Goal: Task Accomplishment & Management: Use online tool/utility

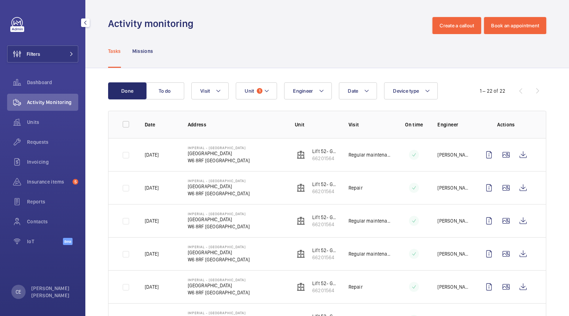
click at [68, 45] on div "Filters Dashboard Activity Monitoring Units Requests Invoicing Insurance items …" at bounding box center [42, 135] width 71 height 236
click at [38, 120] on span "Units" at bounding box center [52, 122] width 51 height 7
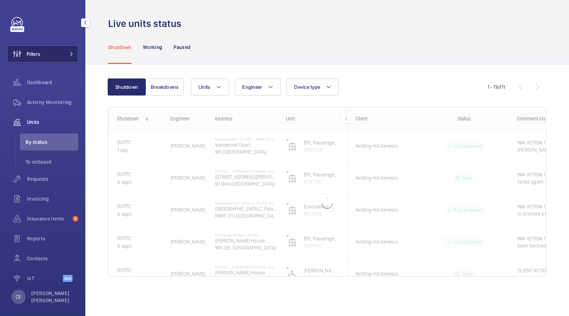
click at [53, 52] on button "Filters" at bounding box center [42, 53] width 71 height 17
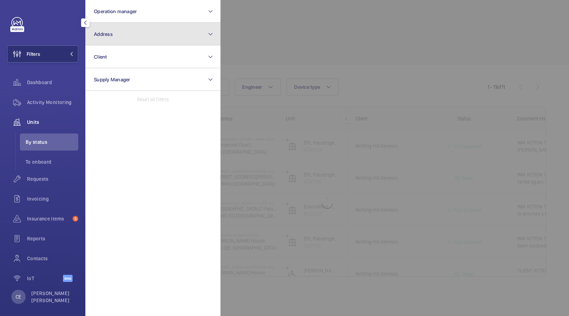
click at [115, 32] on button "Address" at bounding box center [152, 34] width 135 height 23
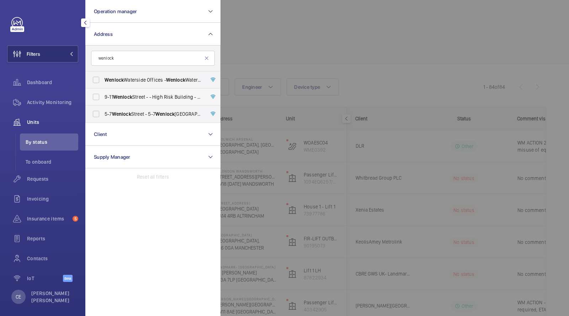
type input "wenlock"
click at [146, 98] on span "[STREET_ADDRESS] - - High Risk Building - [STREET_ADDRESS]" at bounding box center [153, 96] width 98 height 7
click at [103, 98] on input "[STREET_ADDRESS] - - High Risk Building - [STREET_ADDRESS]" at bounding box center [96, 97] width 14 height 14
checkbox input "true"
click at [140, 115] on span "[STREET_ADDRESS]" at bounding box center [153, 114] width 98 height 7
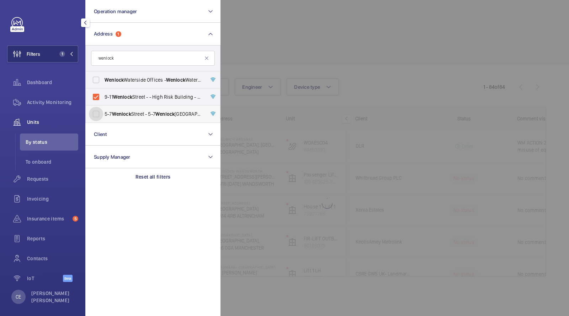
click at [103, 115] on input "[STREET_ADDRESS]" at bounding box center [96, 114] width 14 height 14
checkbox input "true"
click at [136, 72] on label "Wenlock Waterside Offices - [GEOGRAPHIC_DATA], [STREET_ADDRESS]" at bounding box center [148, 79] width 124 height 17
click at [103, 73] on input "Wenlock Waterside Offices - [GEOGRAPHIC_DATA], [STREET_ADDRESS]" at bounding box center [96, 80] width 14 height 14
checkbox input "true"
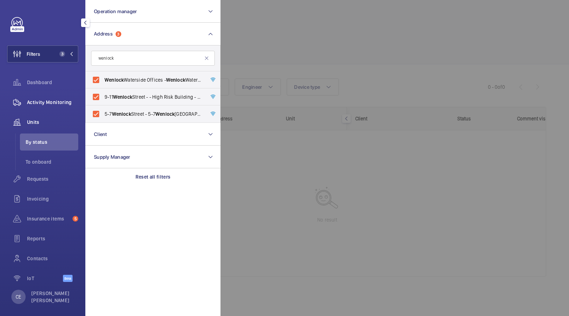
click at [44, 105] on span "Activity Monitoring" at bounding box center [52, 102] width 51 height 7
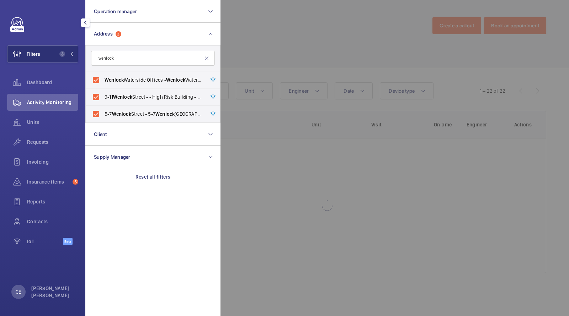
click at [305, 10] on div at bounding box center [504, 158] width 569 height 316
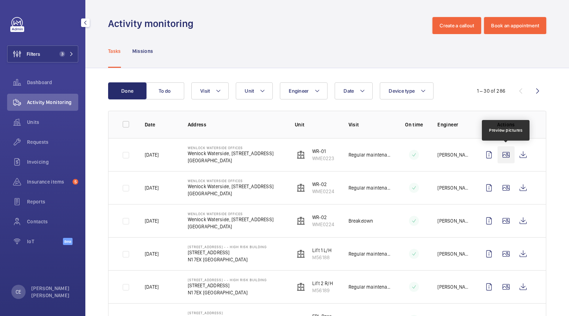
click at [512, 152] on wm-front-icon-button at bounding box center [505, 154] width 17 height 17
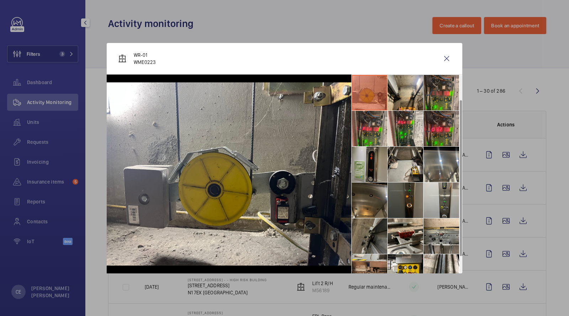
scroll to position [52, 0]
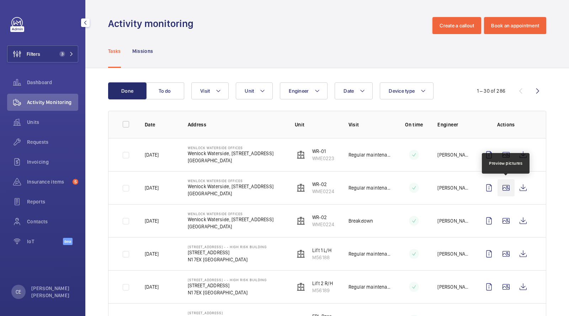
click at [505, 186] on wm-front-icon-button at bounding box center [505, 187] width 17 height 17
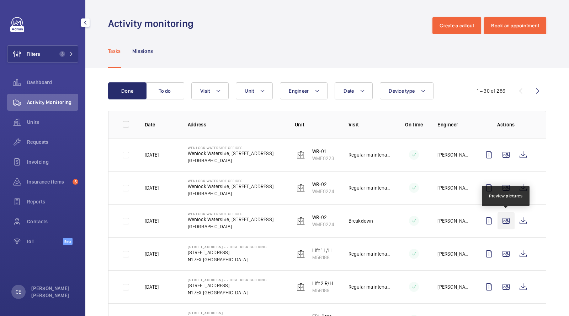
click at [507, 222] on wm-front-icon-button at bounding box center [505, 221] width 17 height 17
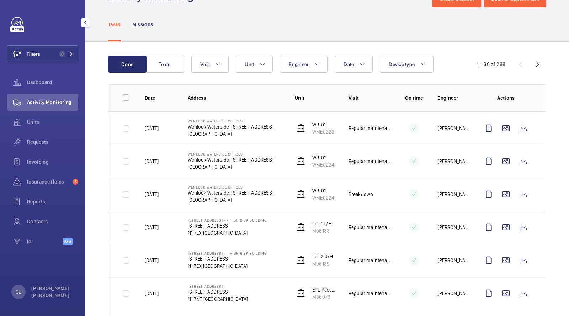
scroll to position [36, 0]
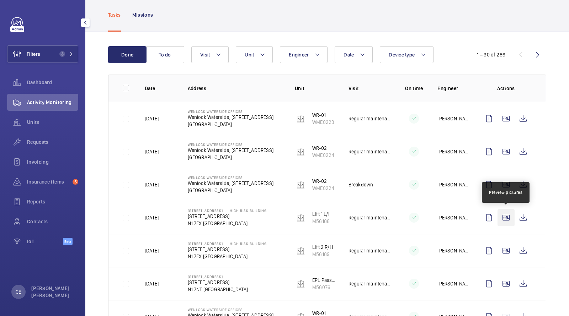
click at [509, 217] on wm-front-icon-button at bounding box center [505, 217] width 17 height 17
click at [526, 216] on wm-front-icon-button at bounding box center [522, 217] width 17 height 17
